Goal: Information Seeking & Learning: Learn about a topic

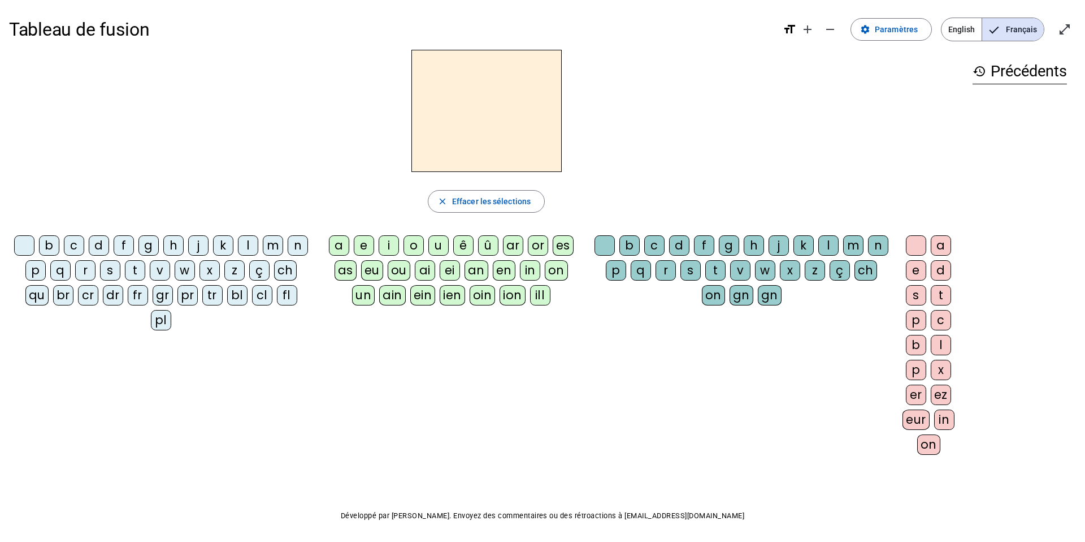
click at [265, 233] on div "b c d f g h j k l m n p q r s t v w x z ç ch qu br cr dr fr gr pr tr bl cl fl pl" at bounding box center [163, 285] width 309 height 109
click at [269, 243] on div "m" at bounding box center [273, 245] width 20 height 20
click at [335, 248] on div "a" at bounding box center [339, 245] width 20 height 20
click at [158, 272] on div "v" at bounding box center [160, 270] width 20 height 20
click at [128, 275] on div "t" at bounding box center [135, 270] width 20 height 20
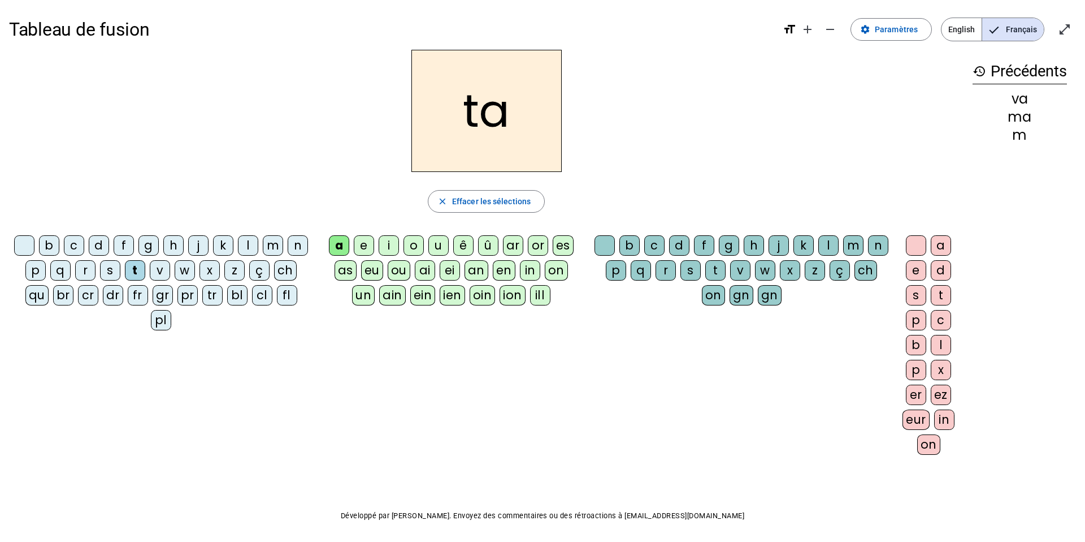
click at [254, 241] on div "l" at bounding box center [248, 245] width 20 height 20
click at [362, 245] on div "e" at bounding box center [364, 245] width 20 height 20
click at [194, 249] on div "j" at bounding box center [198, 245] width 20 height 20
click at [297, 254] on div "n" at bounding box center [298, 245] width 20 height 20
click at [99, 252] on div "d" at bounding box center [99, 245] width 20 height 20
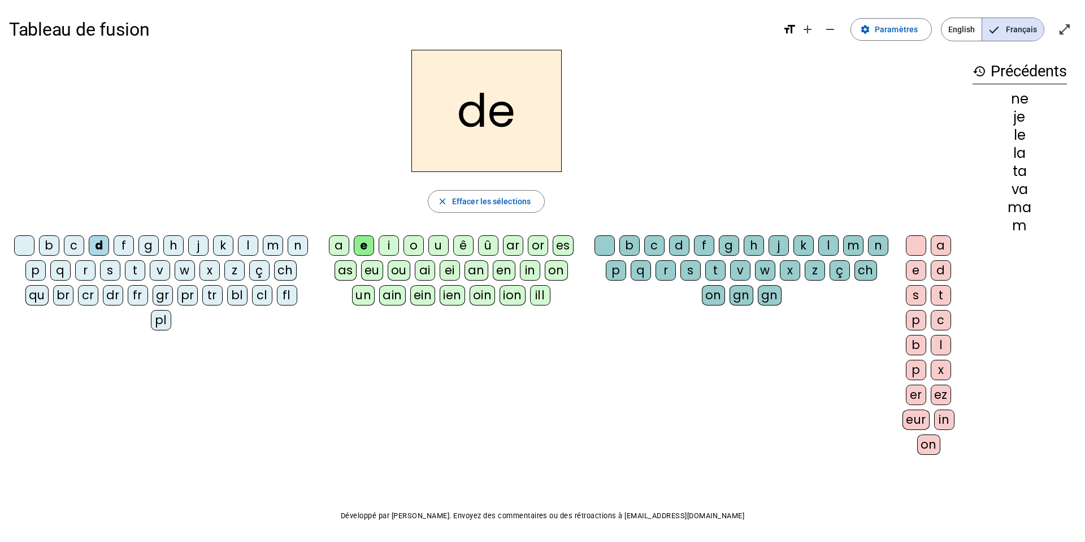
click at [447, 240] on div "u" at bounding box center [439, 245] width 20 height 20
click at [136, 280] on letter-bubble "t" at bounding box center [137, 272] width 25 height 25
click at [50, 248] on div "b" at bounding box center [49, 245] width 20 height 20
click at [104, 266] on div "s" at bounding box center [110, 270] width 20 height 20
click at [58, 250] on div "b" at bounding box center [49, 245] width 20 height 20
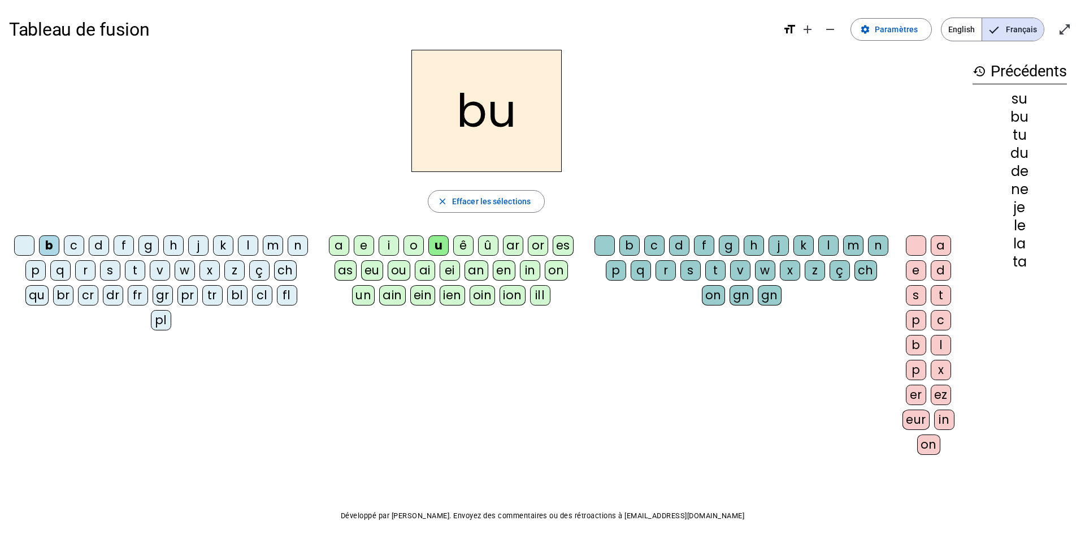
click at [690, 279] on div "s" at bounding box center [691, 270] width 20 height 20
